Goal: Information Seeking & Learning: Learn about a topic

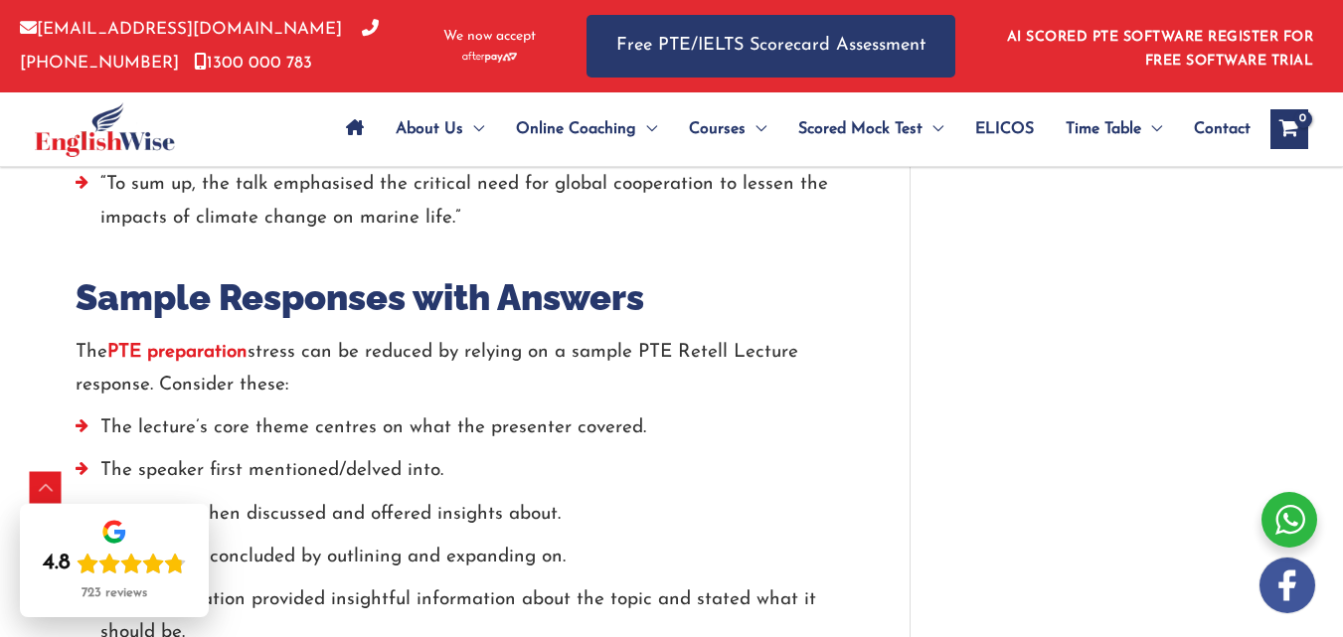
scroll to position [4336, 0]
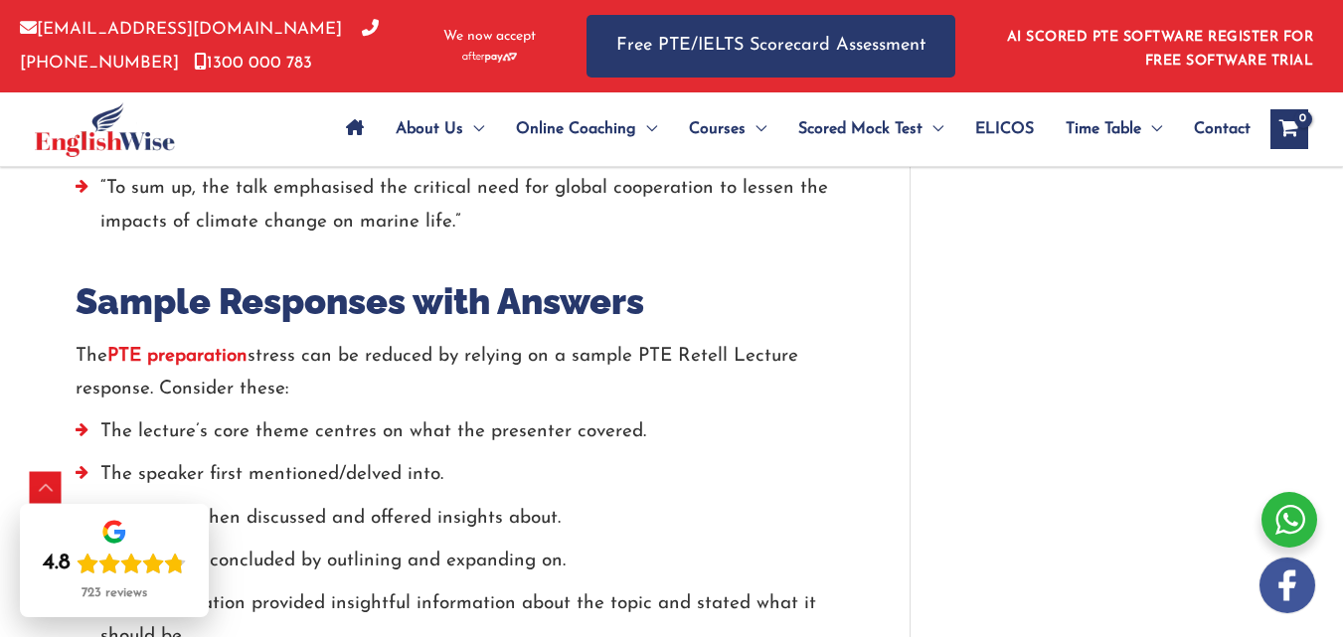
click at [174, 347] on strong "PTE preparation" at bounding box center [177, 356] width 140 height 19
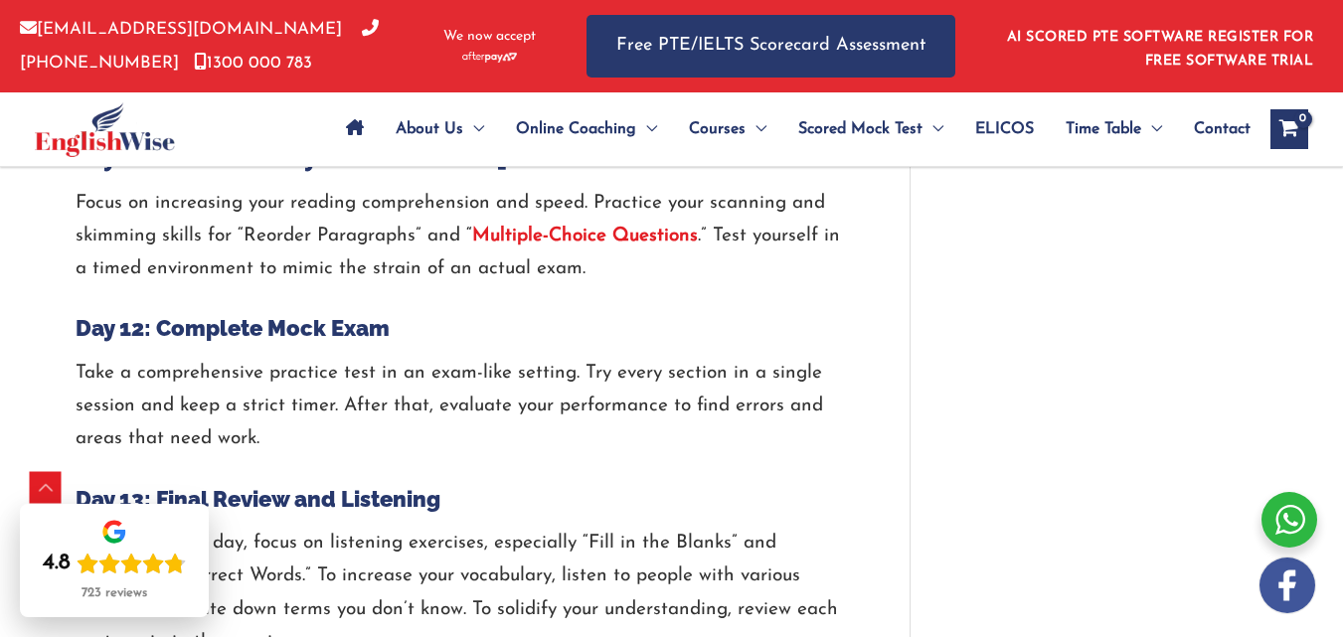
scroll to position [3737, 0]
